Goal: Information Seeking & Learning: Check status

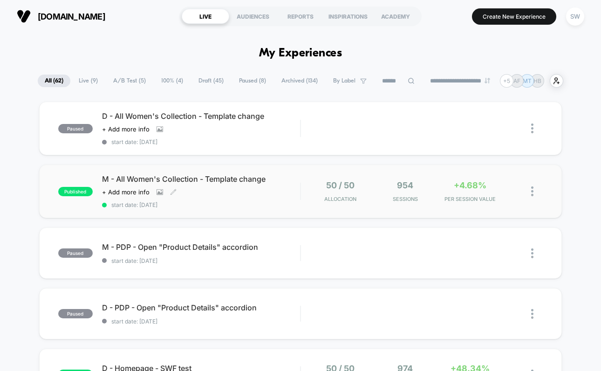
click at [288, 199] on div "M - All Women's Collection - Template change Click to view images Click to edit…" at bounding box center [201, 191] width 198 height 34
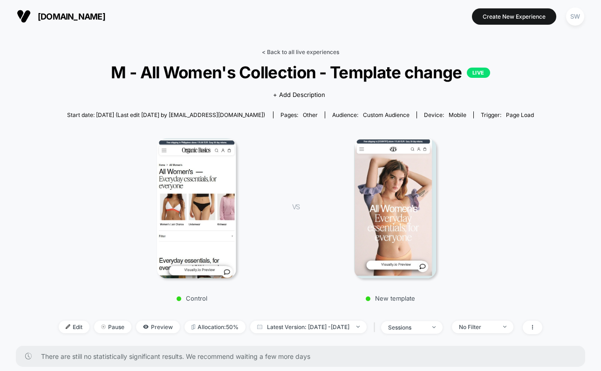
click at [281, 53] on link "< Back to all live experiences" at bounding box center [300, 51] width 77 height 7
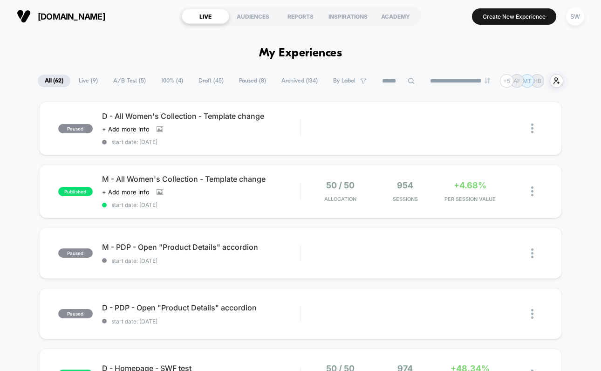
click at [122, 83] on span "A/B Test ( 5 )" at bounding box center [129, 81] width 47 height 13
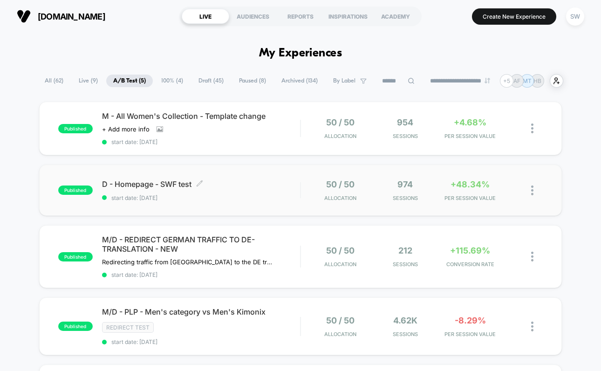
click at [266, 189] on div "D - Homepage - SWF test Click to edit experience details Click to edit experien…" at bounding box center [201, 191] width 198 height 22
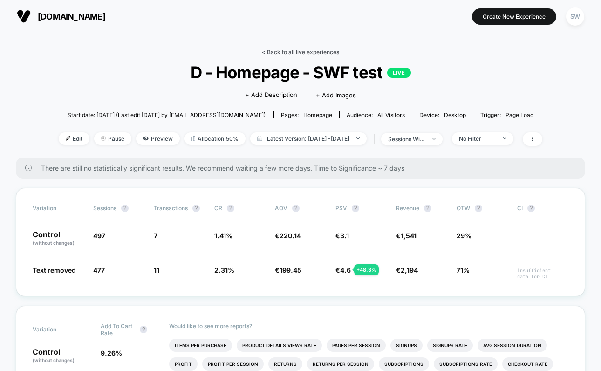
click at [291, 49] on link "< Back to all live experiences" at bounding box center [300, 51] width 77 height 7
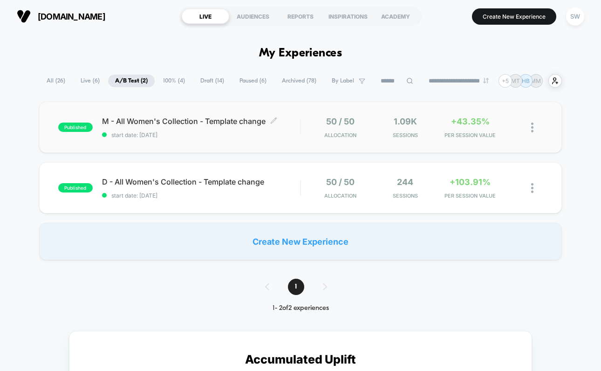
click at [291, 137] on span "start date: [DATE]" at bounding box center [201, 134] width 198 height 7
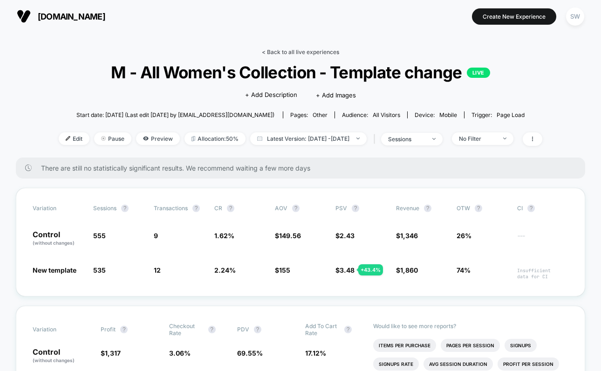
click at [283, 52] on link "< Back to all live experiences" at bounding box center [300, 51] width 77 height 7
